Goal: Information Seeking & Learning: Learn about a topic

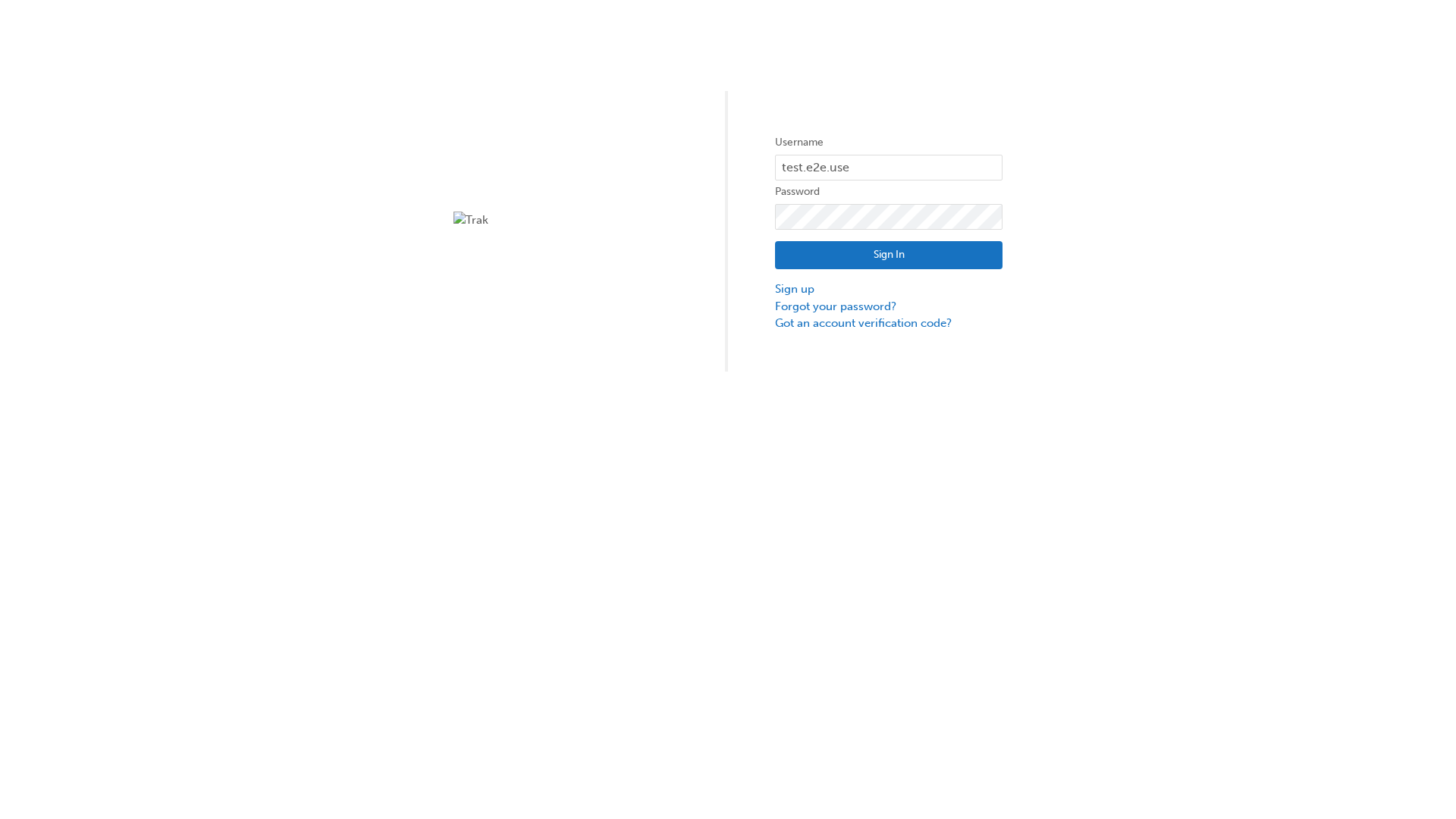
type input "test.e2e.user31"
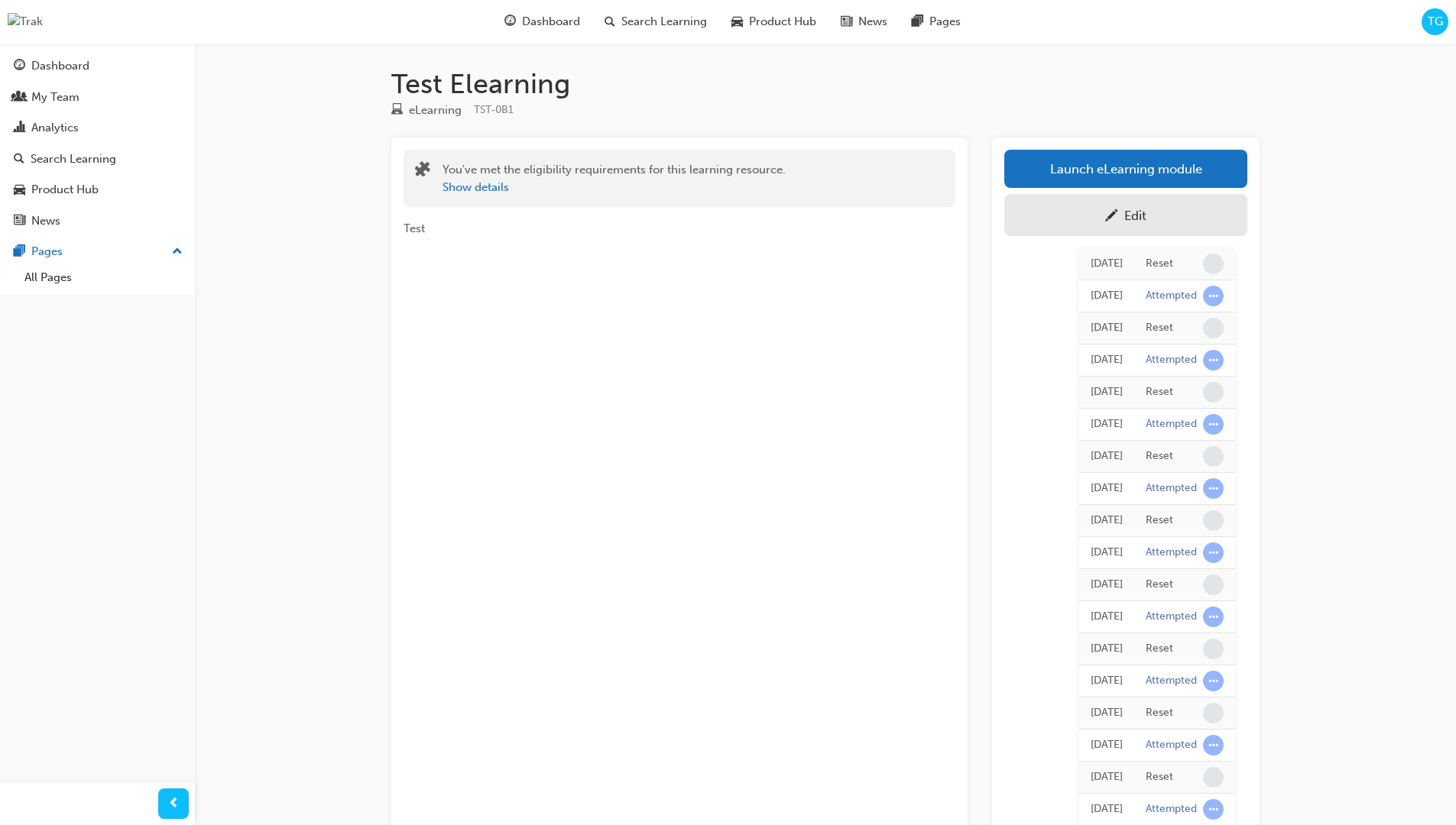
scroll to position [136, 0]
